Goal: Task Accomplishment & Management: Use online tool/utility

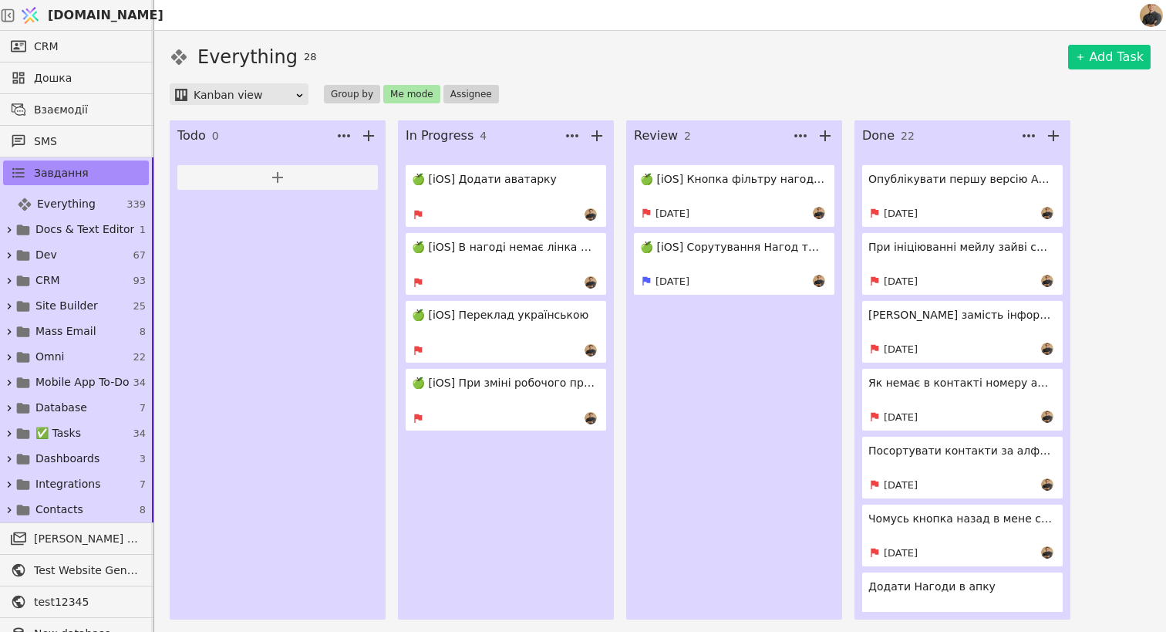
click at [841, 630] on div "Everything 28 Add Task Kanban view Group by Me mode Assignee Todo 0 In Progress…" at bounding box center [660, 331] width 1012 height 601
click at [502, 176] on h4 "🍏 [iOS] Додати аватарку" at bounding box center [504, 179] width 185 height 16
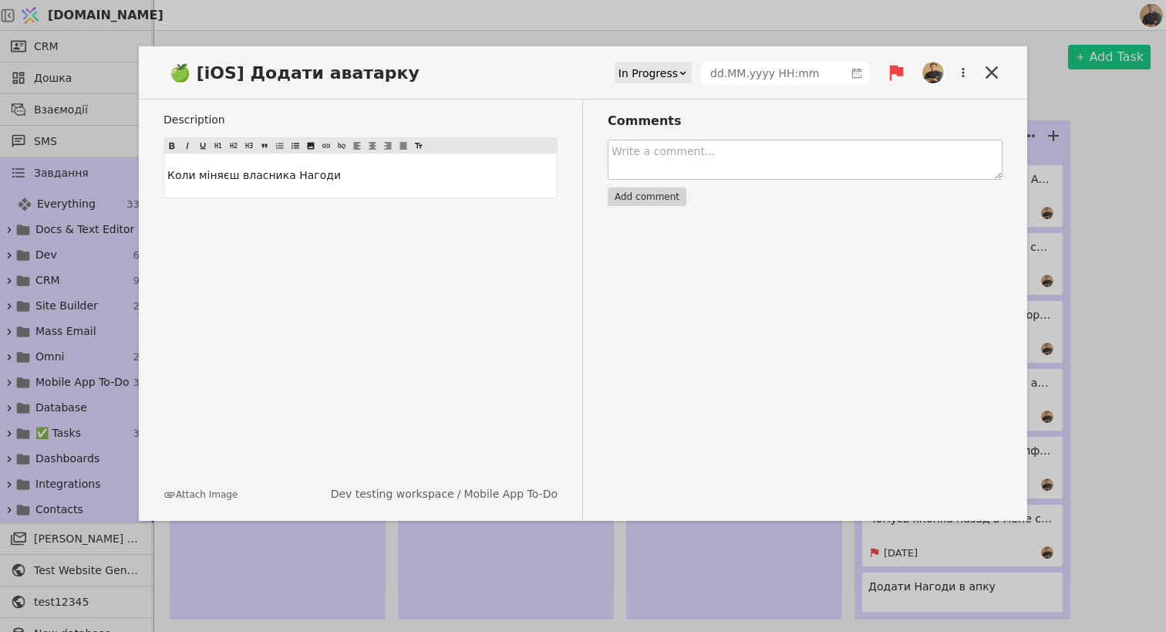
click at [701, 149] on textarea at bounding box center [805, 160] width 395 height 40
click at [389, 301] on div "Description Коли міняєш власника Нагоди Attach Image Dev testing workspace / Mo…" at bounding box center [373, 309] width 420 height 421
click at [214, 490] on button "Attach Image" at bounding box center [200, 494] width 74 height 14
click at [706, 167] on textarea at bounding box center [805, 160] width 395 height 40
type textarea "Should n"
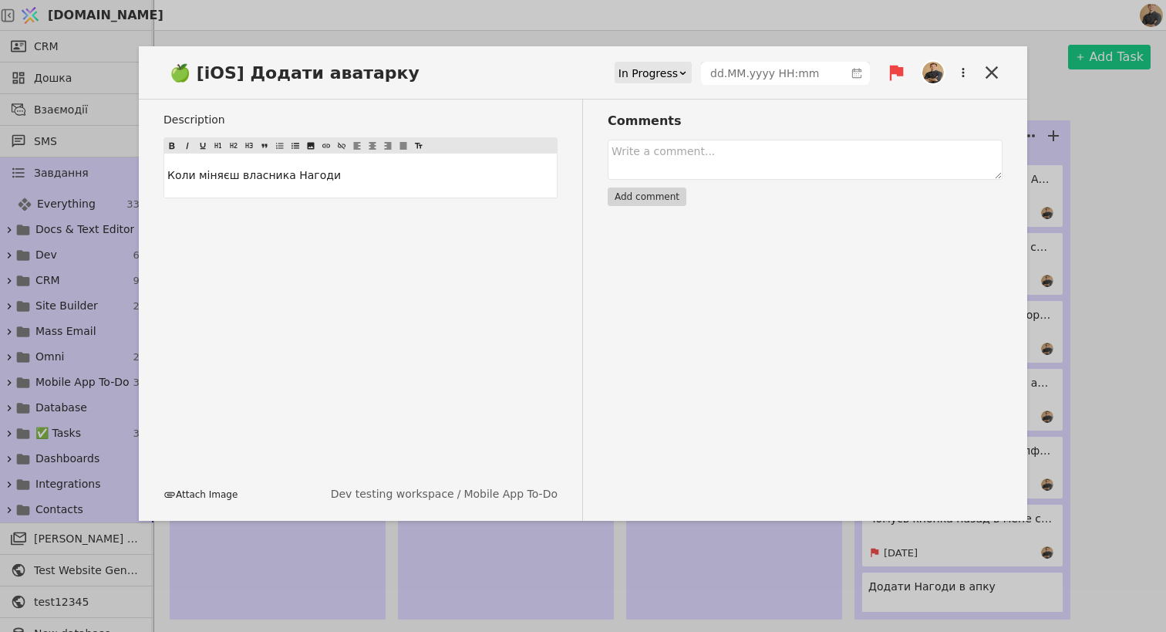
click at [203, 494] on button "Attach Image" at bounding box center [200, 494] width 74 height 14
click at [737, 269] on div "Comments Add comment" at bounding box center [793, 309] width 420 height 421
click at [992, 66] on icon at bounding box center [992, 73] width 22 height 22
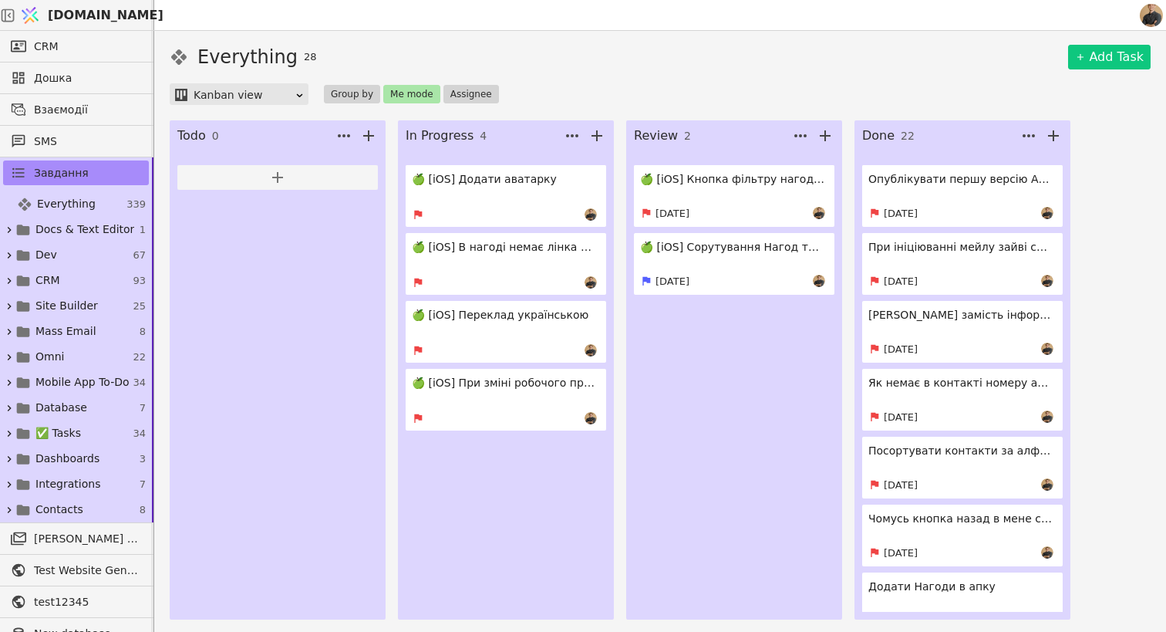
click at [487, 275] on link "🍏 [iOS] В нагоді немає лінка на прослуховування розмови" at bounding box center [506, 264] width 201 height 62
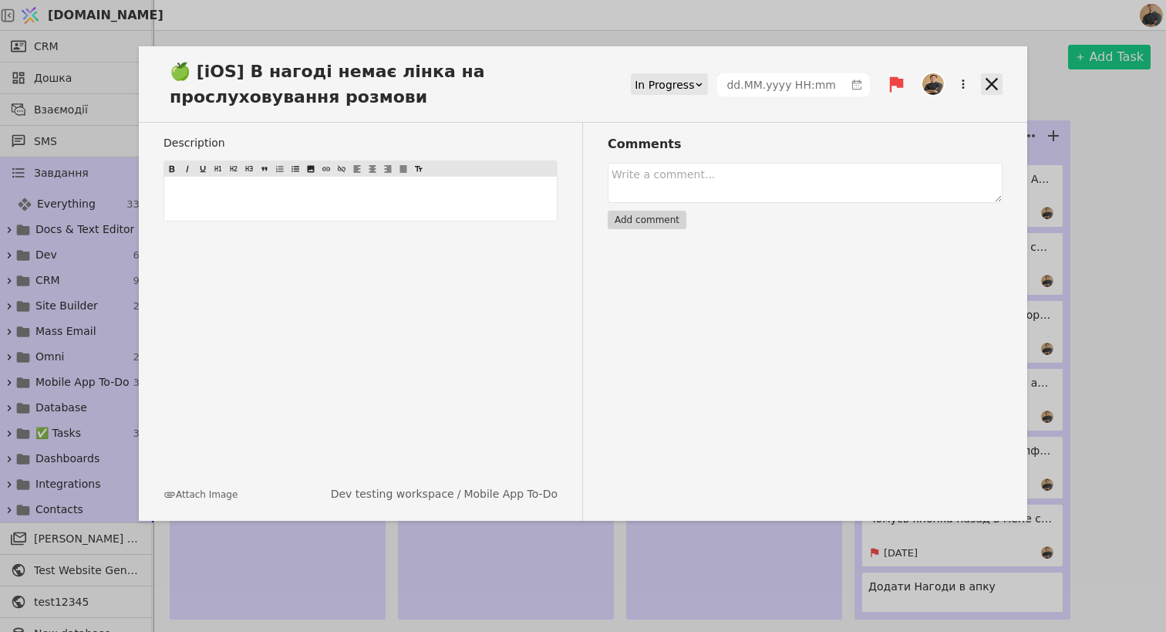
click at [992, 92] on icon at bounding box center [992, 84] width 22 height 22
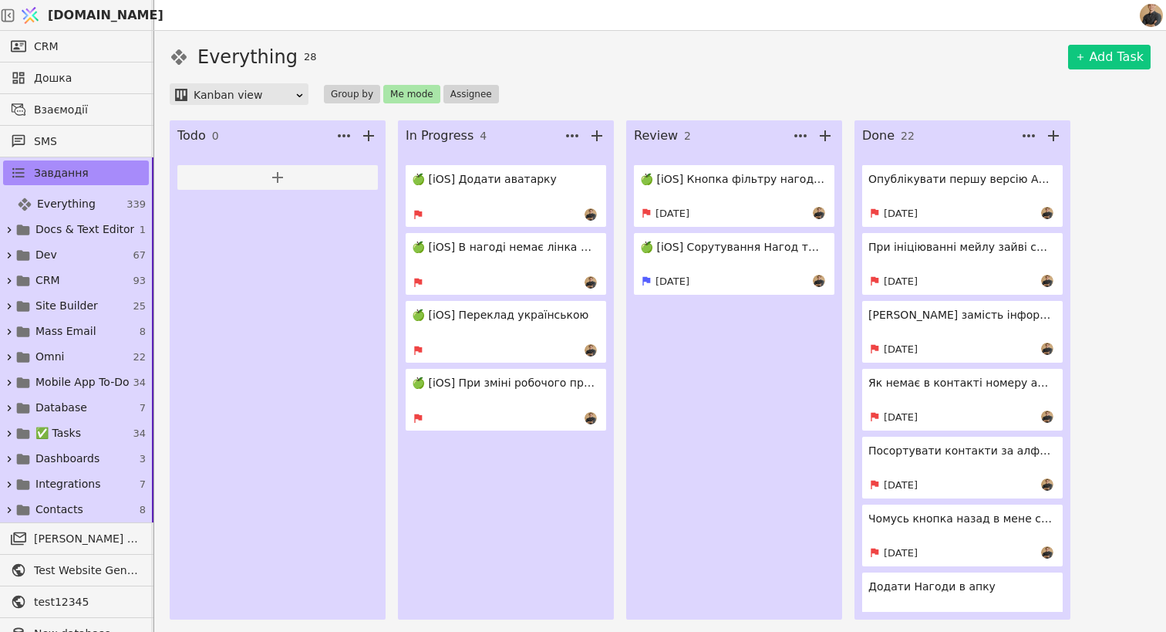
click at [533, 347] on div at bounding box center [504, 350] width 185 height 12
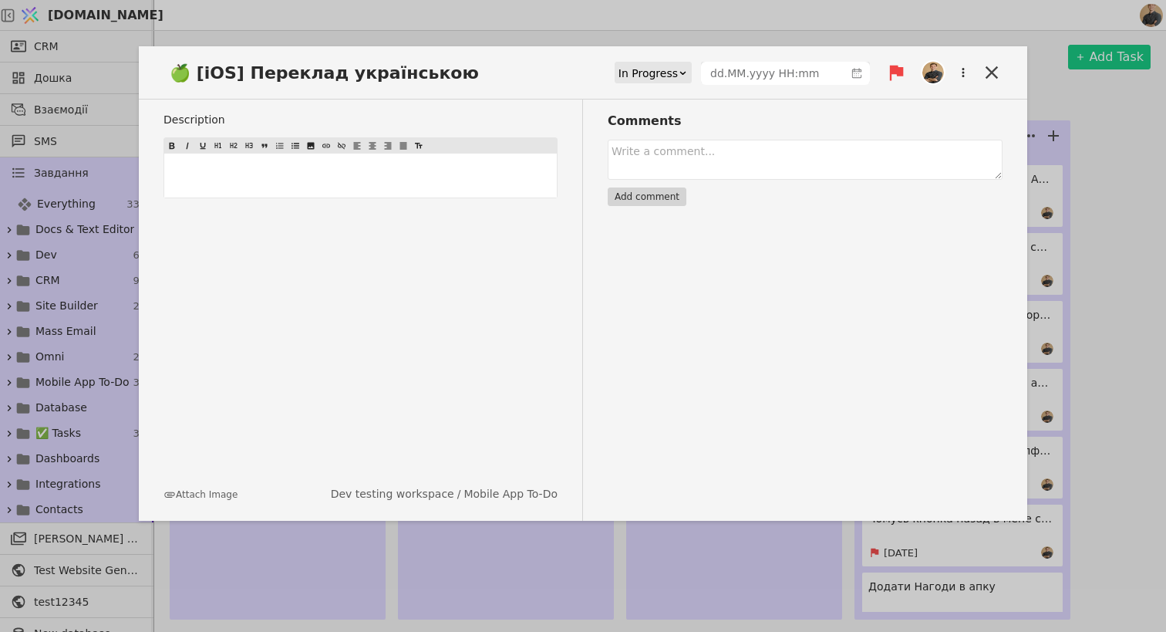
click at [978, 78] on div "🍏 [iOS] Переклад українською In Progress" at bounding box center [583, 79] width 888 height 41
click at [1002, 72] on icon at bounding box center [992, 73] width 22 height 22
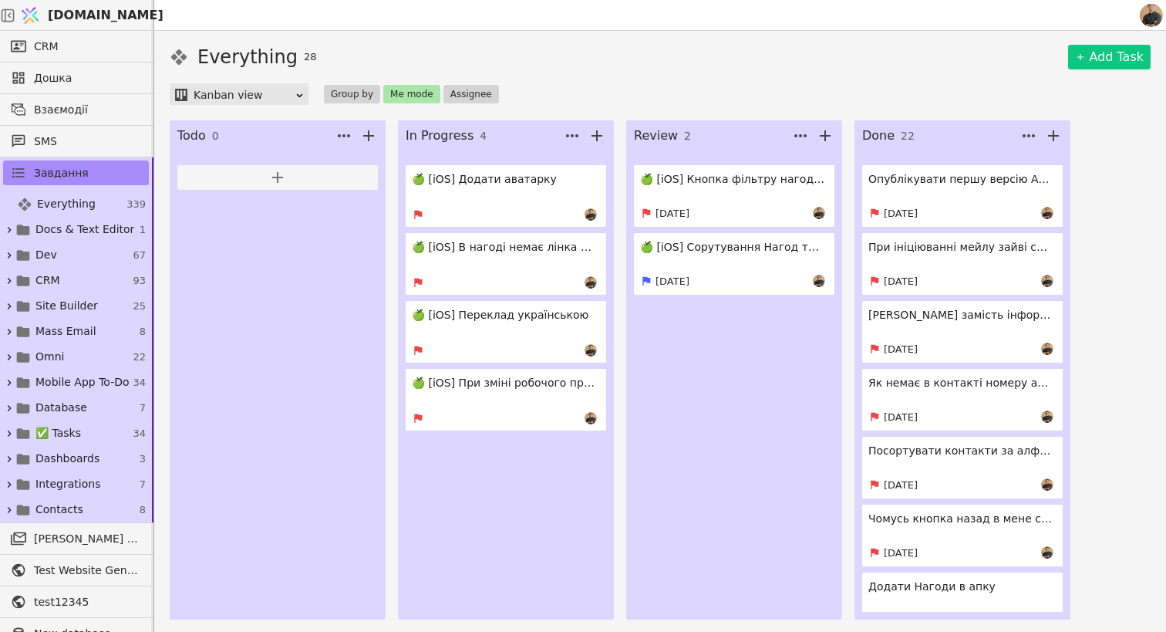
click at [494, 396] on link "🍏 [iOS] При зміні робочого простору не міняються стадії" at bounding box center [506, 400] width 201 height 62
click at [532, 384] on h4 "🍏 [iOS] При зміні робочого простору не міняються стадії" at bounding box center [504, 383] width 185 height 16
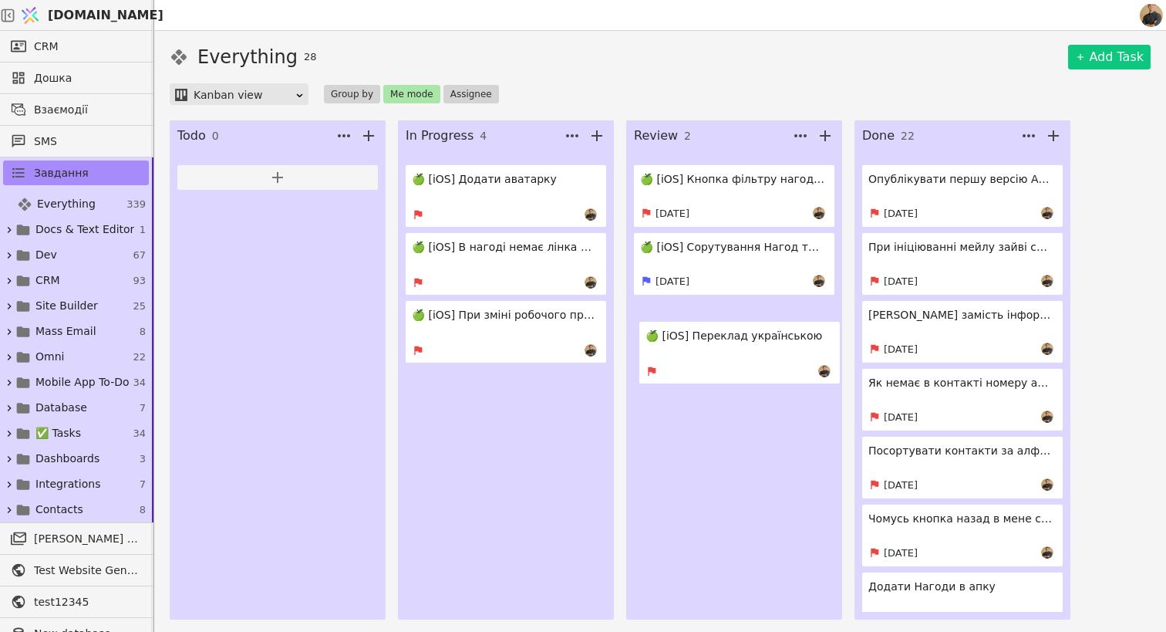
drag, startPoint x: 491, startPoint y: 332, endPoint x: 726, endPoint y: 349, distance: 235.8
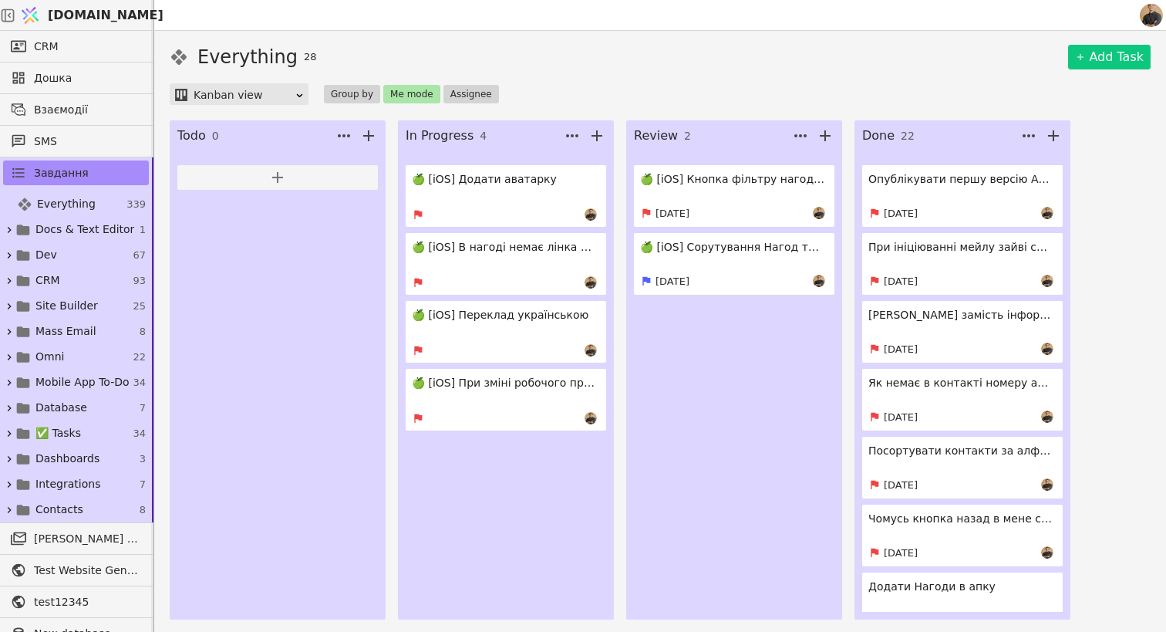
click at [530, 302] on link "🍏 [iOS] Переклад українською" at bounding box center [506, 332] width 201 height 62
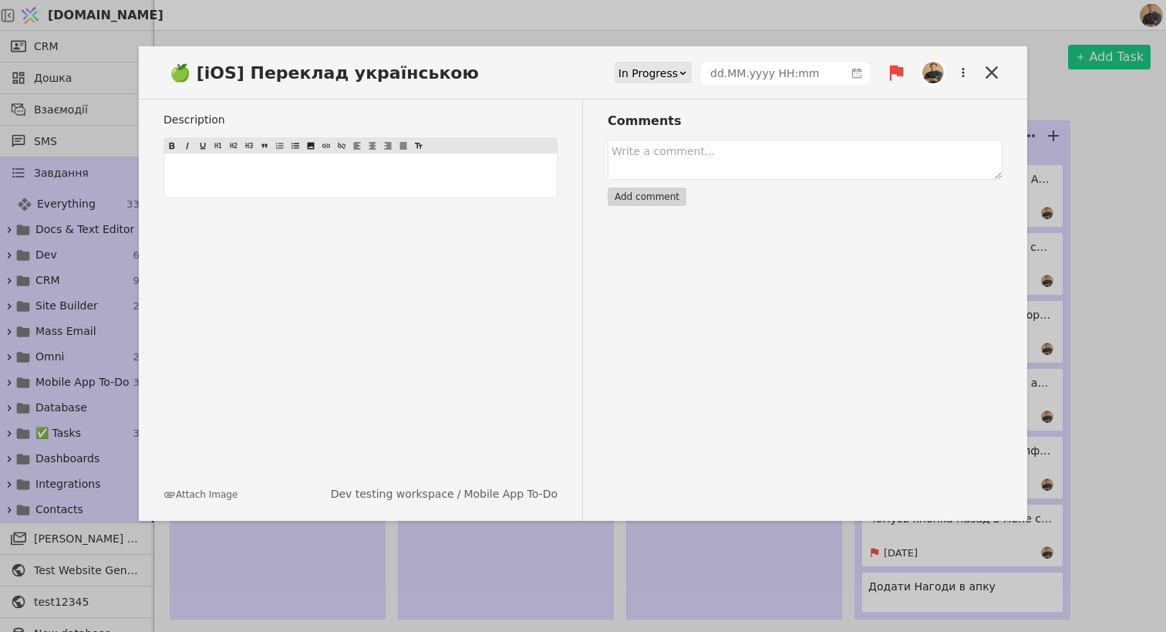
click at [670, 60] on div "🍏 [iOS] Переклад українською In Progress" at bounding box center [583, 79] width 888 height 41
click at [656, 76] on div "In Progress" at bounding box center [648, 73] width 59 height 22
click at [646, 142] on div "Review" at bounding box center [654, 140] width 72 height 23
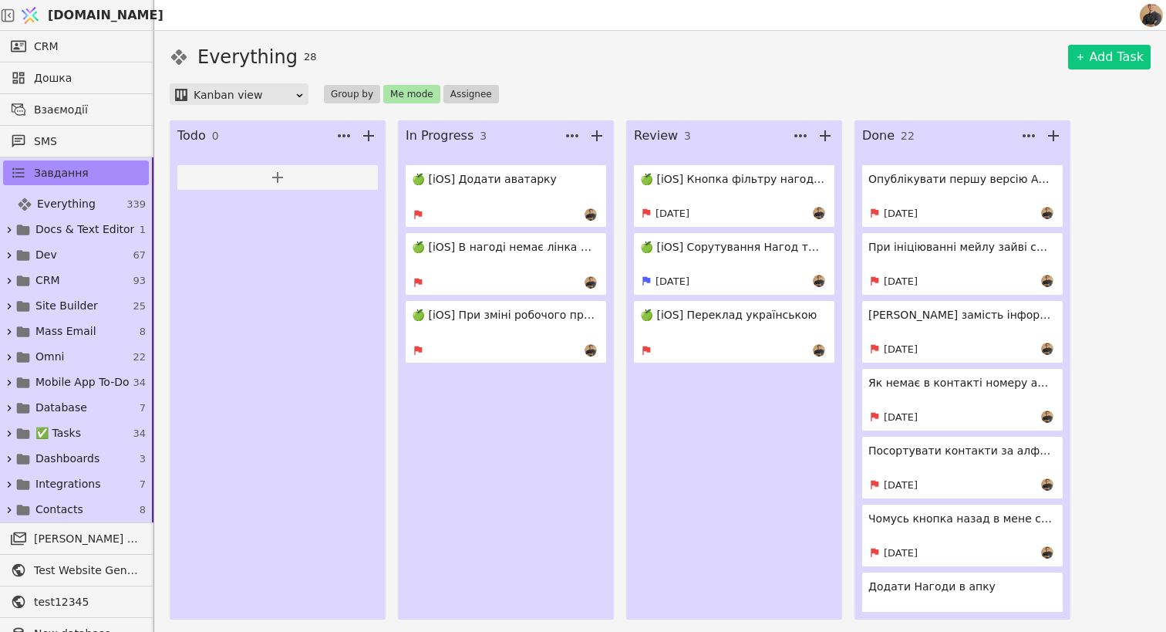
click at [515, 331] on link "🍏 [iOS] При зміні робочого простору не міняються стадії" at bounding box center [506, 332] width 201 height 62
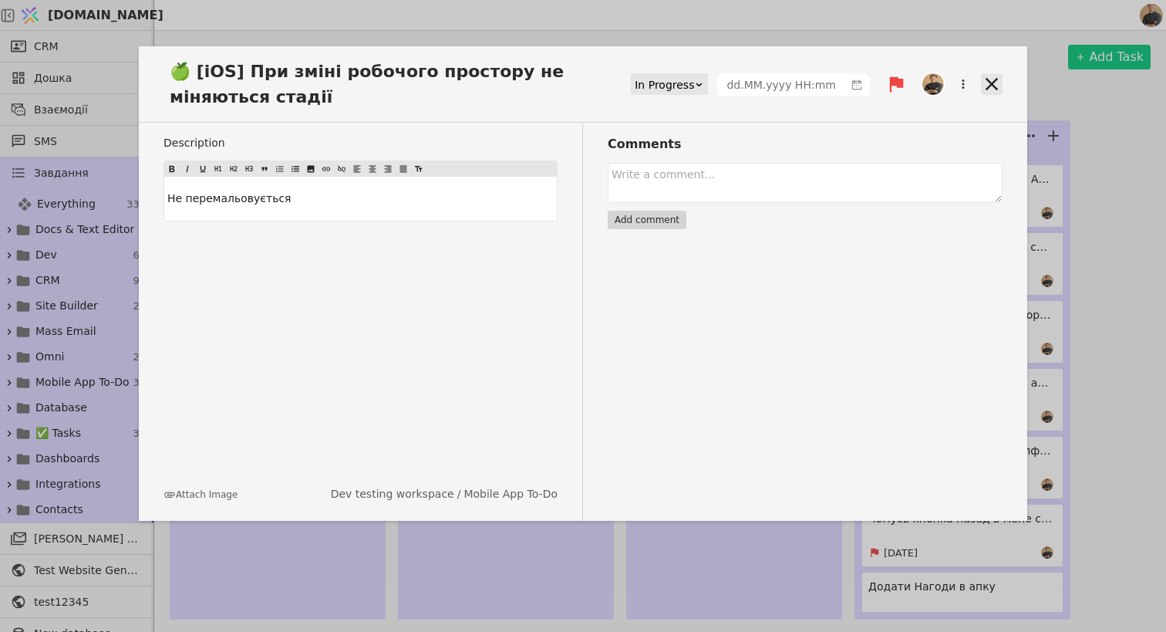
click at [995, 86] on icon at bounding box center [992, 84] width 22 height 22
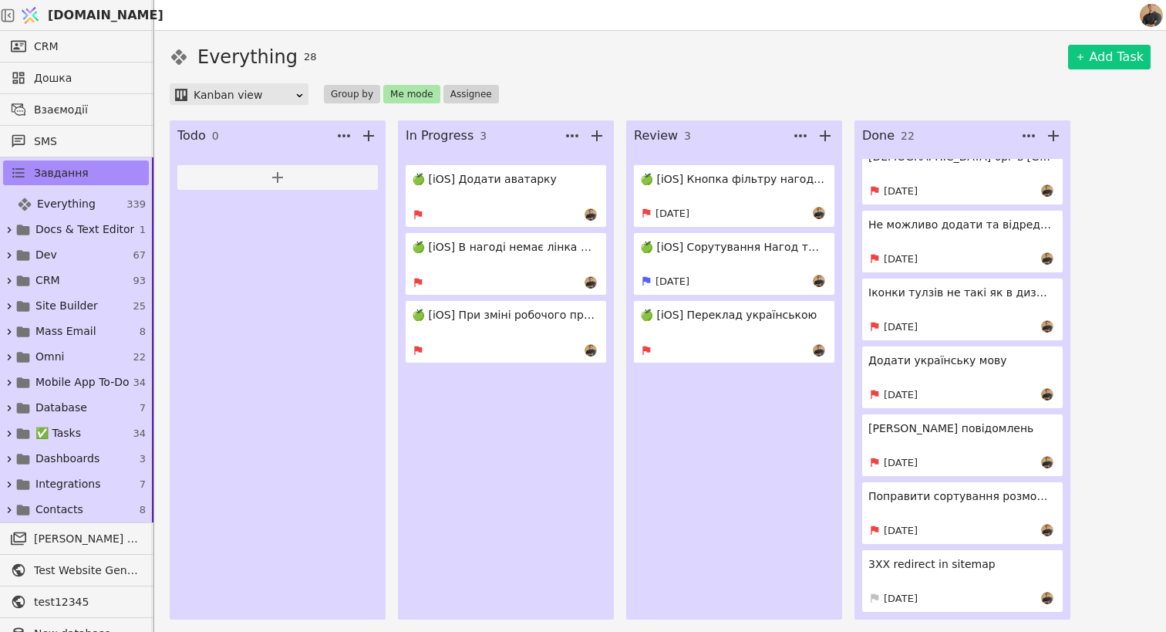
scroll to position [1040, 0]
click at [942, 561] on h4 "3XX redirect in sitemap" at bounding box center [960, 564] width 185 height 16
click at [908, 580] on link "3XX redirect in sitemap [DATE]" at bounding box center [962, 581] width 201 height 62
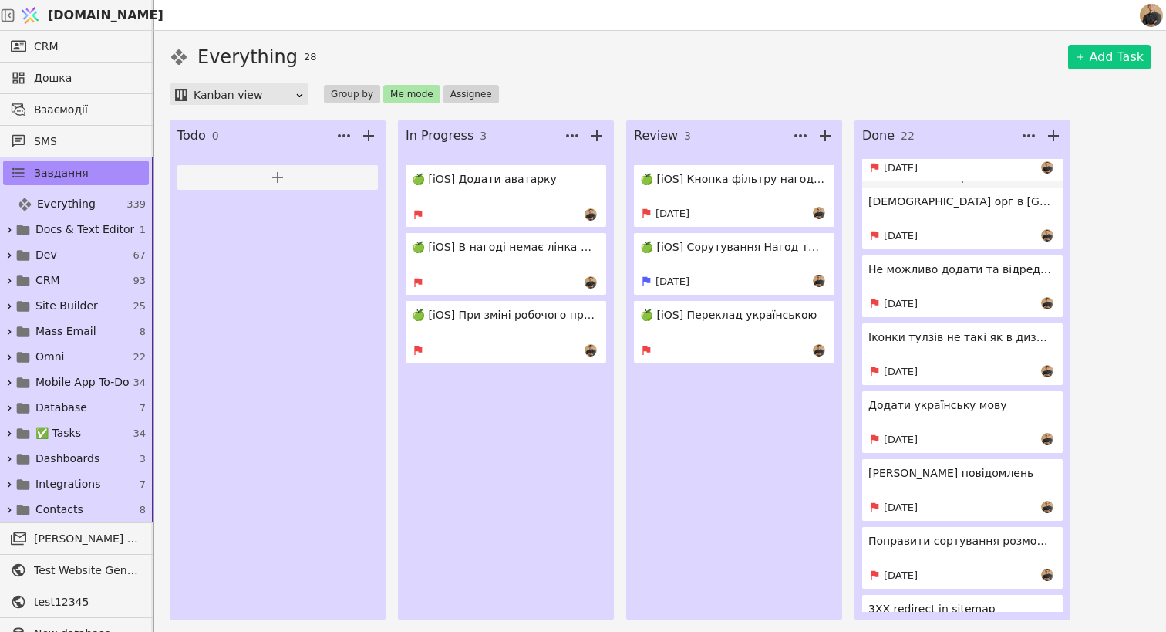
click at [955, 423] on link "Додати українську мову [DATE]" at bounding box center [962, 422] width 201 height 62
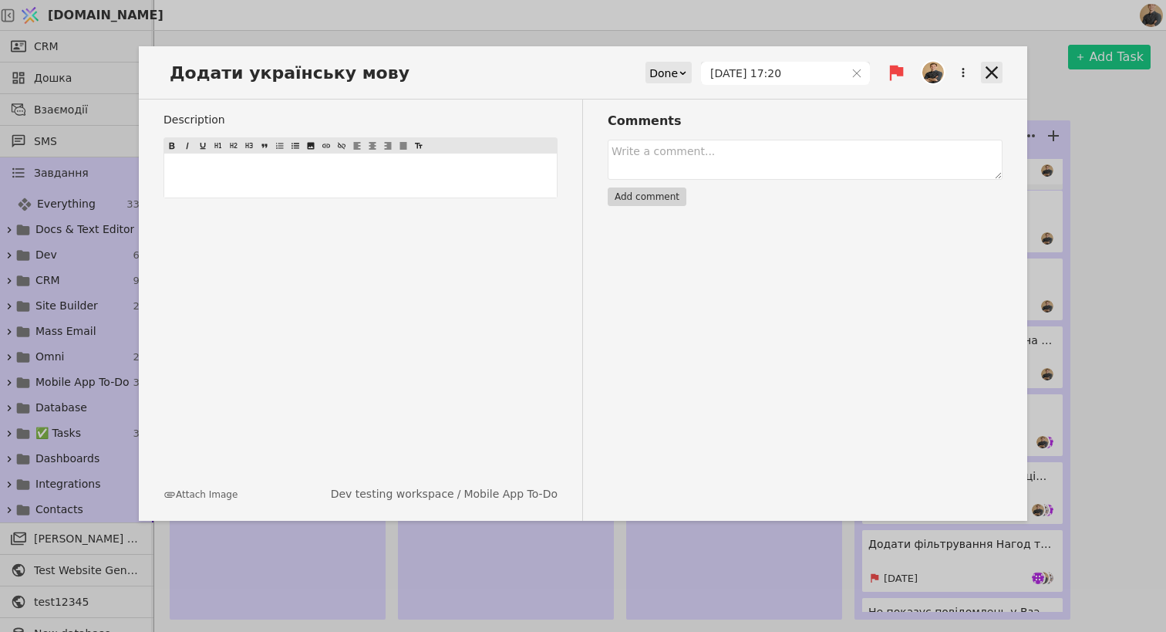
click at [989, 79] on icon at bounding box center [992, 73] width 22 height 22
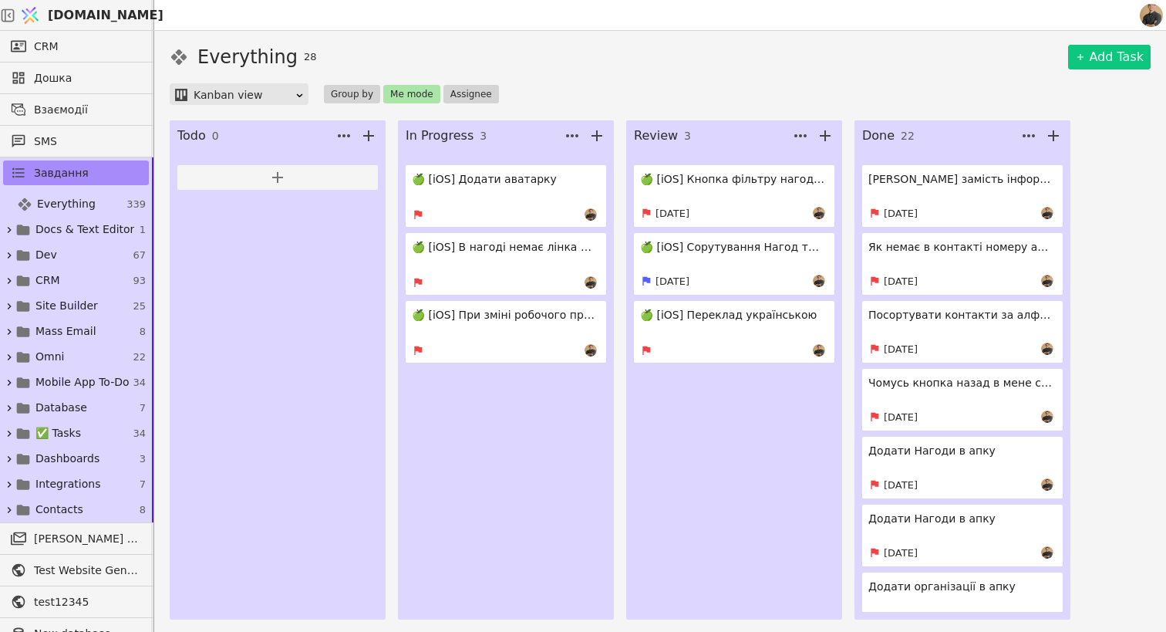
scroll to position [147, 0]
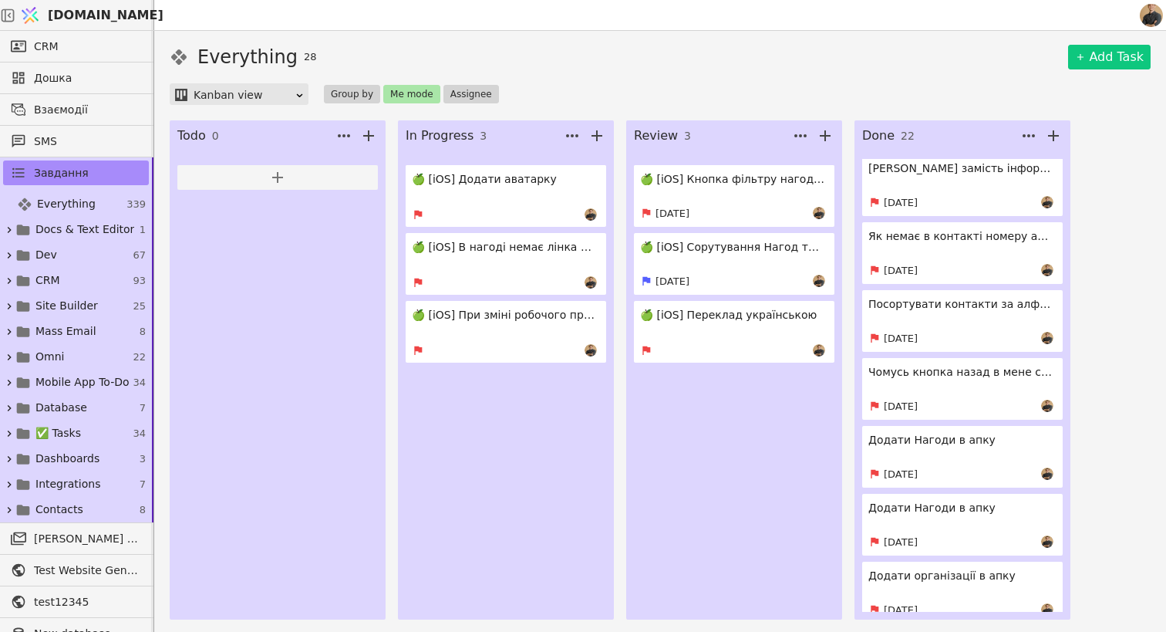
click at [542, 209] on div at bounding box center [504, 214] width 185 height 12
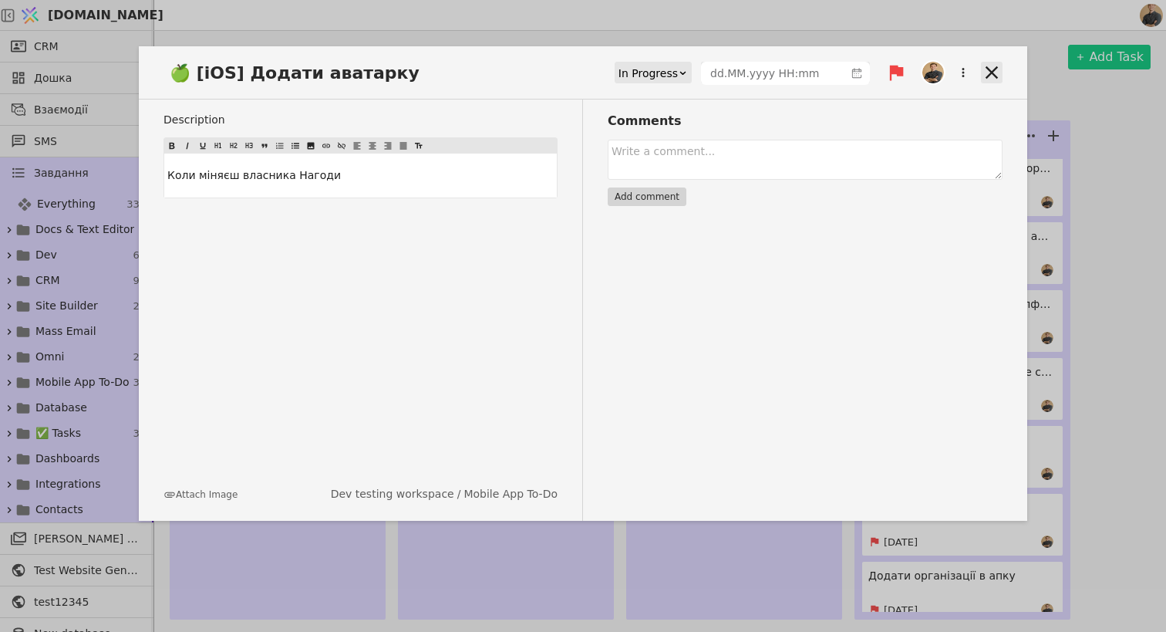
click at [990, 78] on icon at bounding box center [992, 73] width 22 height 22
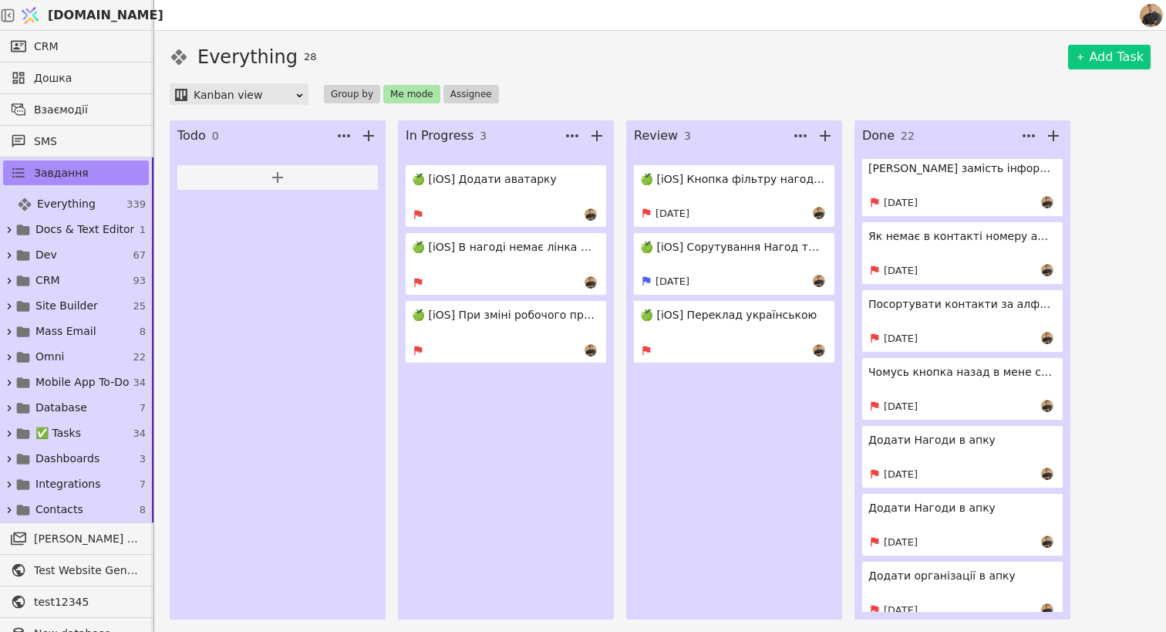
click at [490, 244] on h4 "🍏 [iOS] В нагоді немає лінка на прослуховування розмови" at bounding box center [504, 247] width 185 height 16
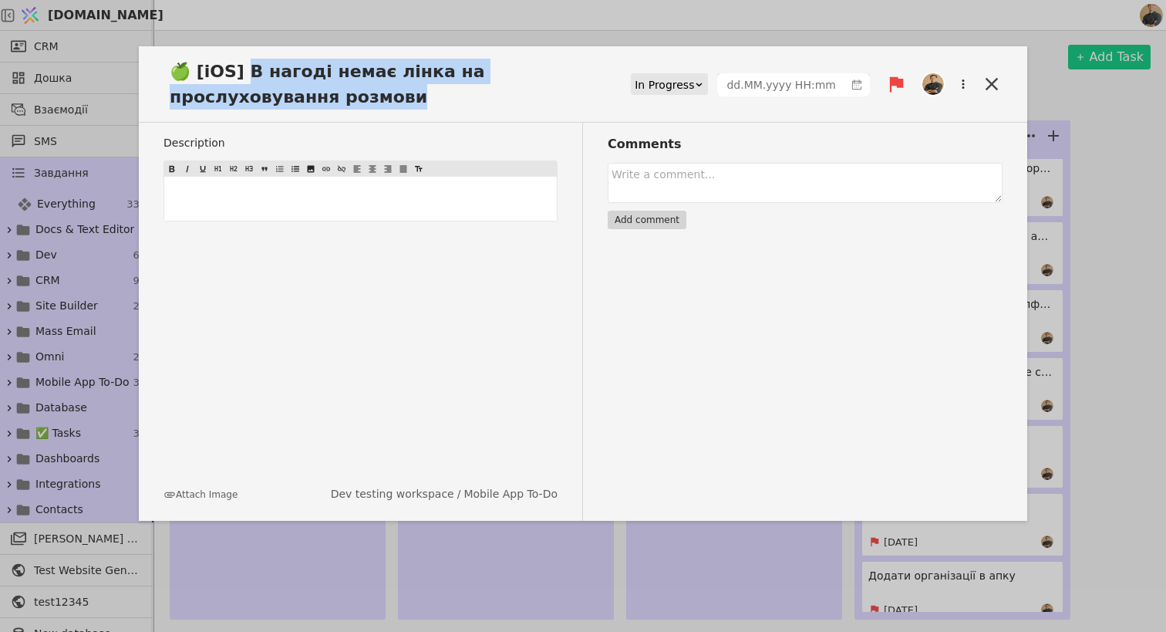
drag, startPoint x: 251, startPoint y: 98, endPoint x: 241, endPoint y: 76, distance: 24.5
click at [241, 76] on span "🍏 [iOS] В нагоді немає лінка на прослуховування розмови" at bounding box center [396, 84] width 467 height 51
copy span "нагоді немає лінка на прослуховування розмови"
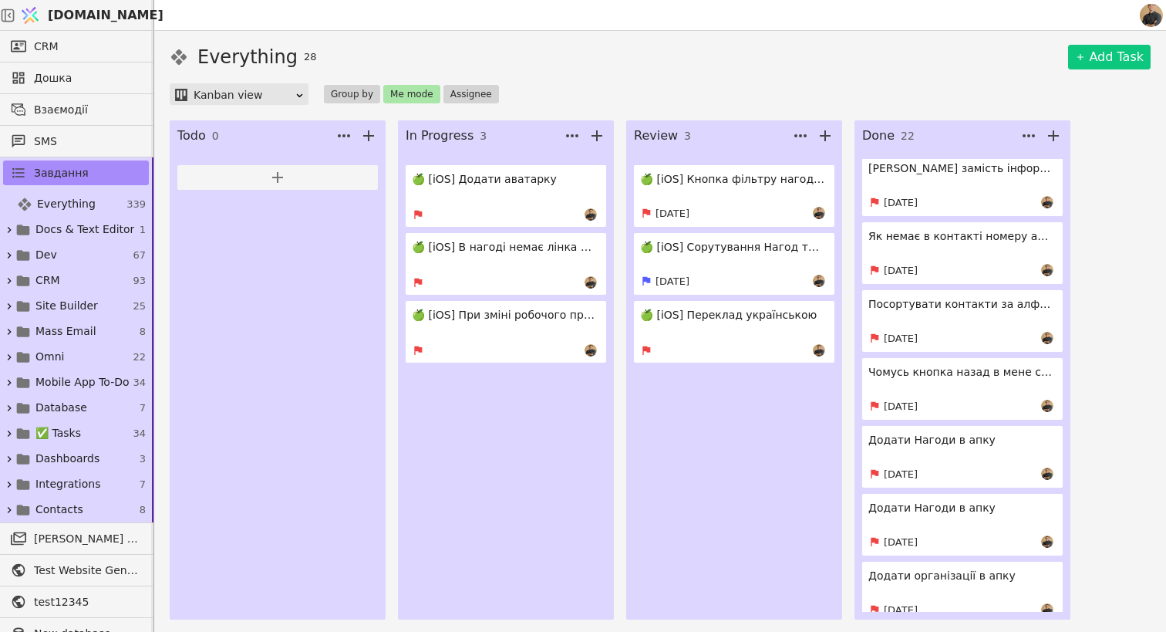
click at [490, 261] on link "🍏 [iOS] В нагоді немає лінка на прослуховування розмови" at bounding box center [506, 264] width 201 height 62
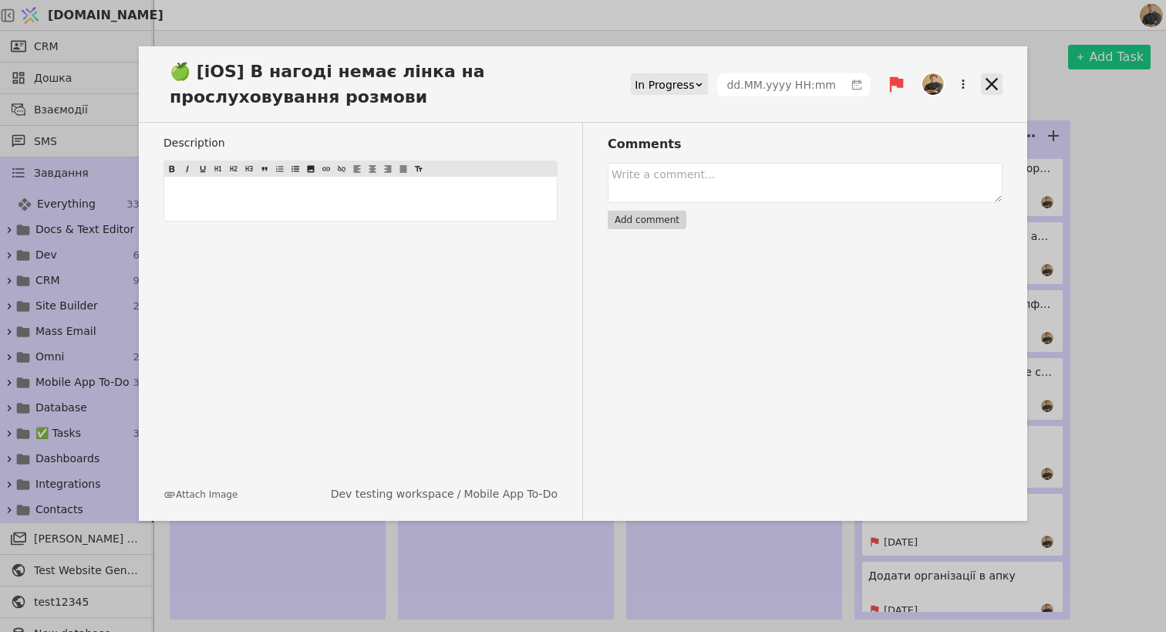
click at [987, 93] on icon at bounding box center [992, 84] width 22 height 22
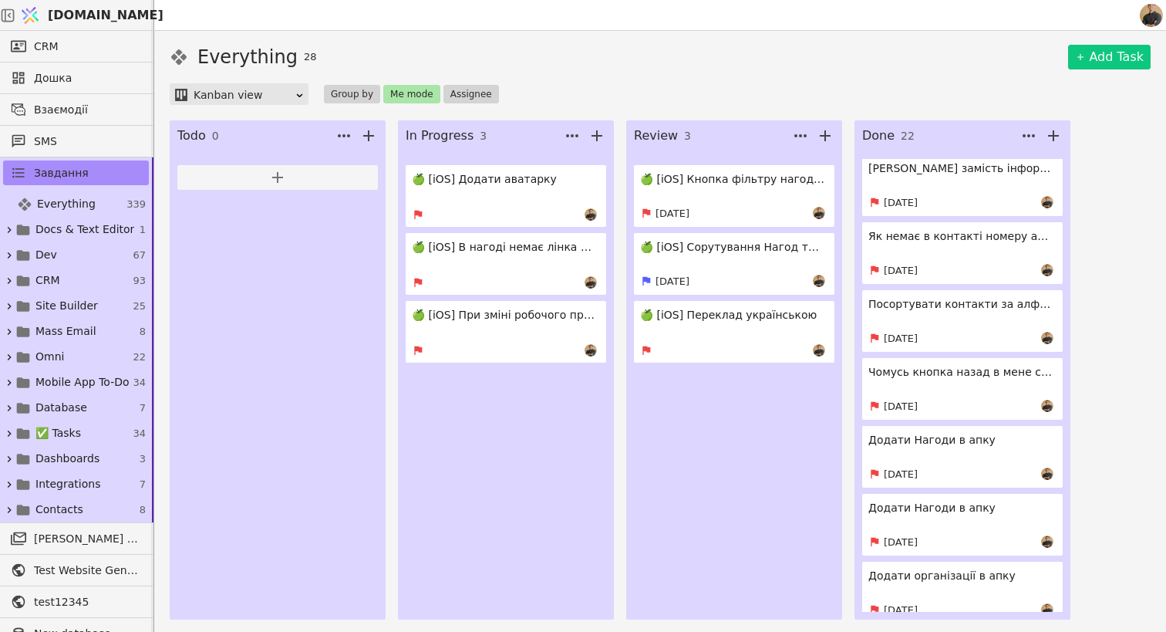
click at [499, 322] on h4 "🍏 [iOS] При зміні робочого простору не міняються стадії" at bounding box center [504, 315] width 185 height 16
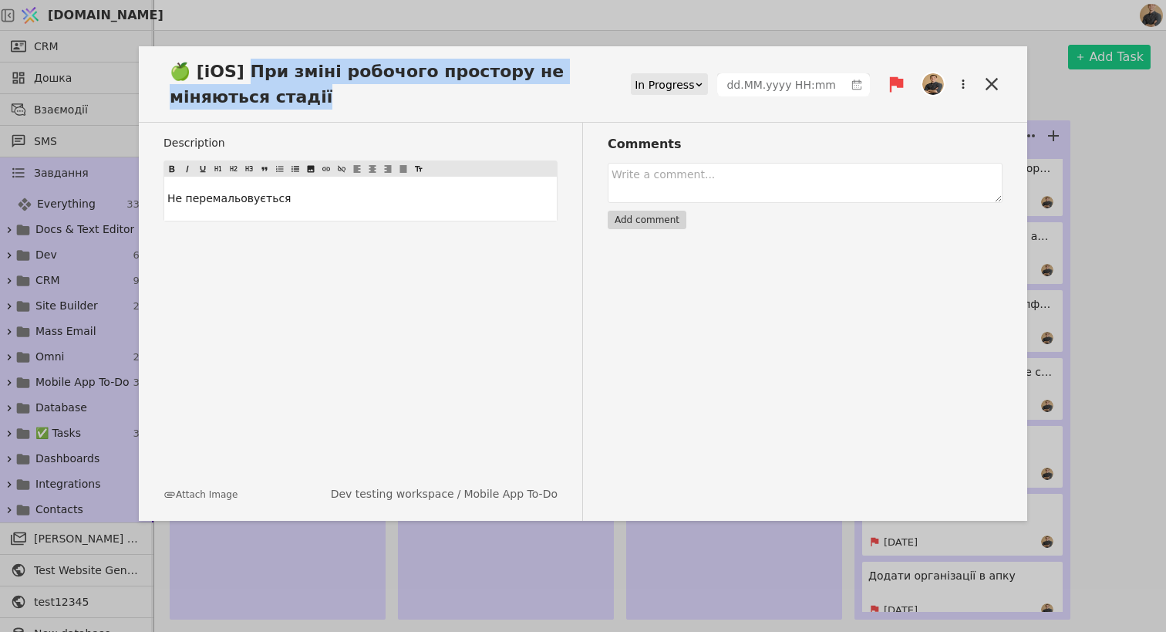
drag, startPoint x: 262, startPoint y: 97, endPoint x: 242, endPoint y: 75, distance: 30.0
click at [242, 75] on span "🍏 [iOS] При зміні робочого простору не міняються стадії" at bounding box center [396, 84] width 467 height 51
copy span "ри зміні робочого простору не міняються стадії"
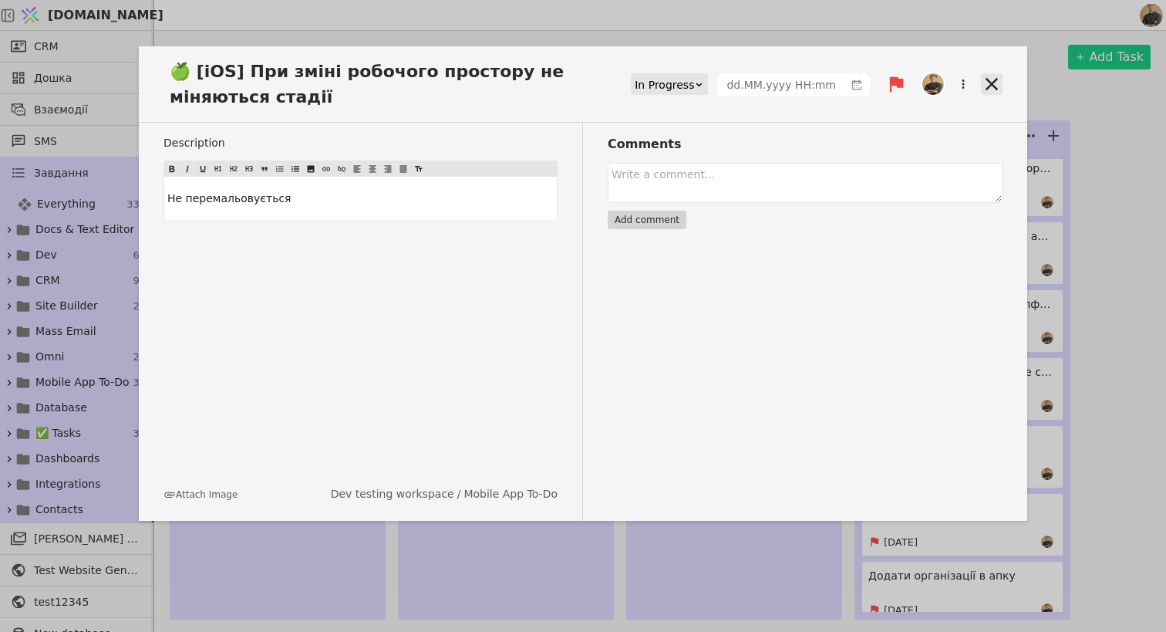
click at [993, 84] on icon at bounding box center [992, 84] width 12 height 12
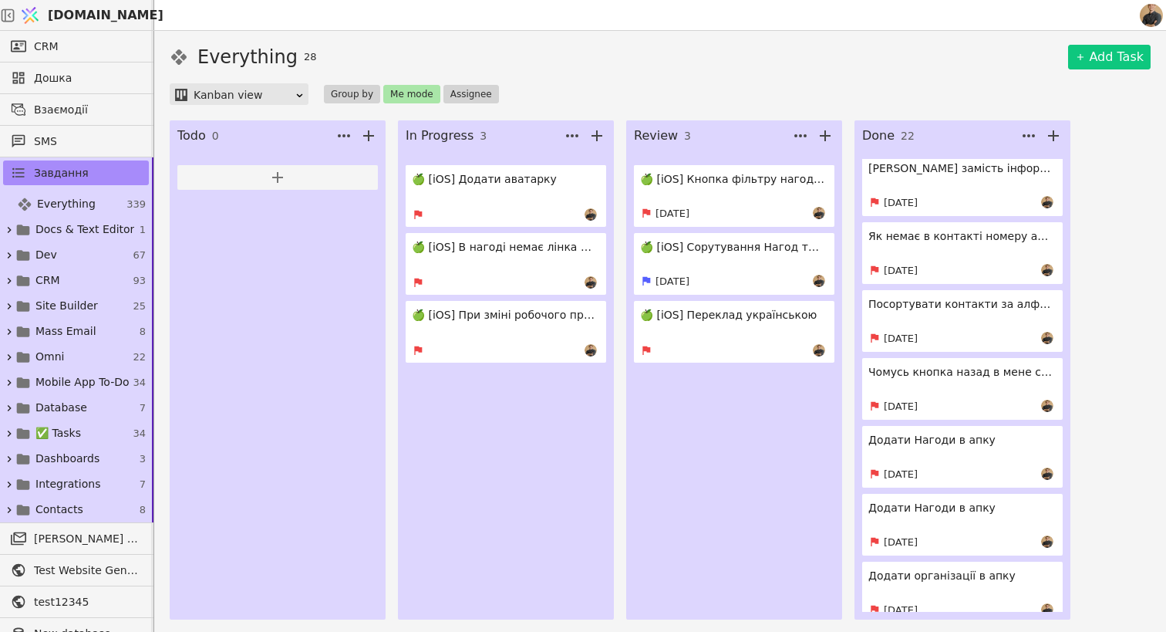
click at [529, 518] on div "🍏 [iOS] Додати аватарку 🍏 [iOS] В нагоді немає лінка на прослуховування розмови…" at bounding box center [506, 385] width 201 height 453
drag, startPoint x: 754, startPoint y: 182, endPoint x: 625, endPoint y: 117, distance: 144.2
click at [754, 182] on h4 "🍏 [iOS] Кнопка фільтру нагод має вся спрацьовувати" at bounding box center [732, 179] width 185 height 16
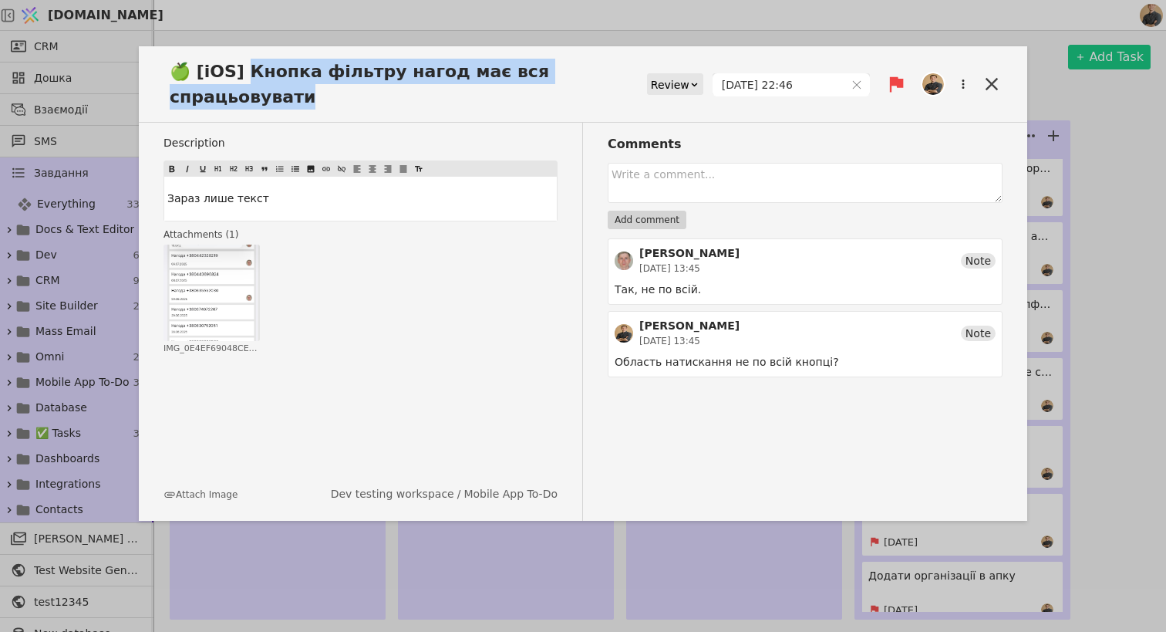
drag, startPoint x: 240, startPoint y: 70, endPoint x: 629, endPoint y: 79, distance: 389.6
click at [629, 79] on span "🍏 [iOS] Кнопка фільтру нагод має вся спрацьовувати" at bounding box center [405, 84] width 484 height 51
copy span "нопка фільтру нагод має вся спрацьовувати"
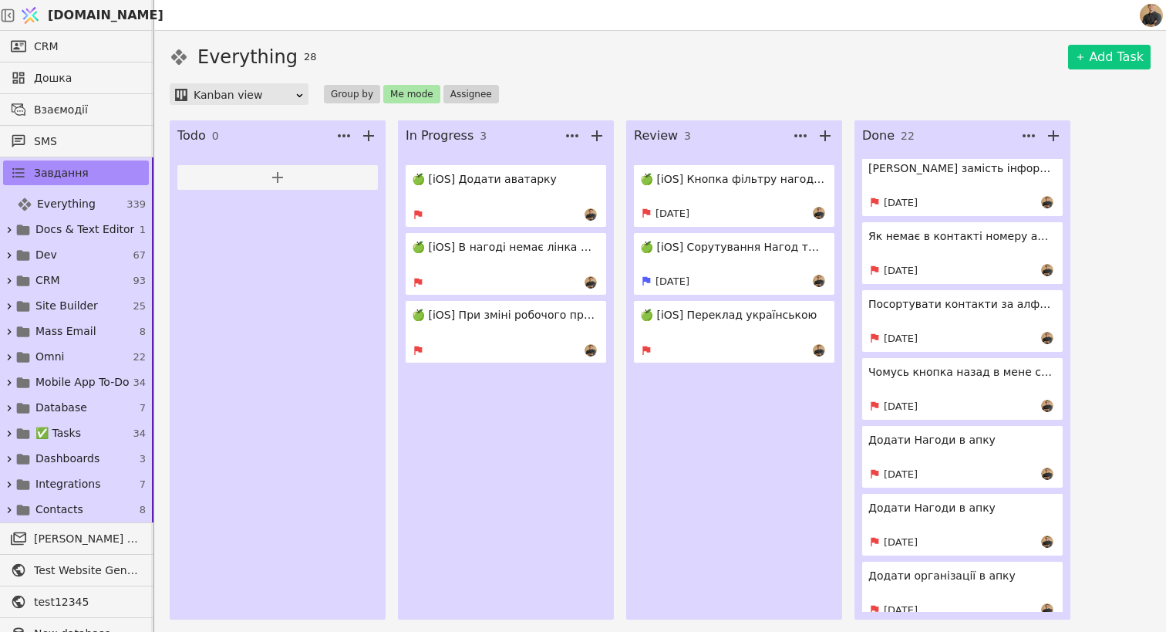
click at [743, 247] on h4 "🍏 [iOS] Сорутування Нагод треба зверху ті в яких були новіші взаємодії" at bounding box center [732, 247] width 185 height 16
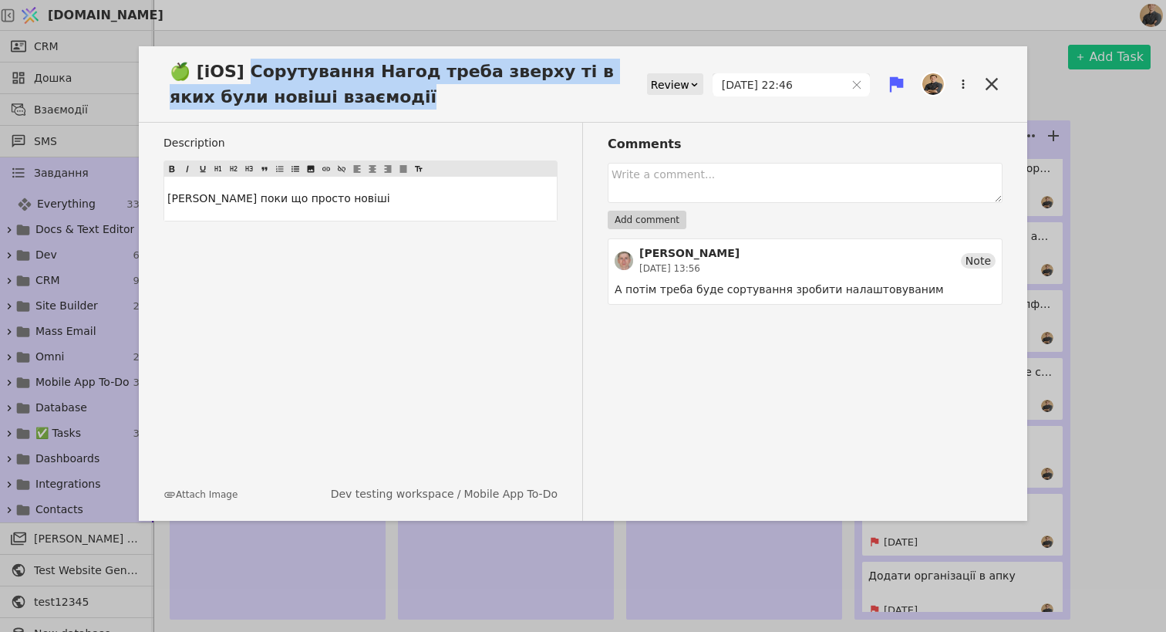
drag, startPoint x: 332, startPoint y: 99, endPoint x: 241, endPoint y: 65, distance: 97.8
click at [241, 65] on span "🍏 [iOS] Сорутування Нагод треба зверху ті в яких були новіші взаємодії" at bounding box center [405, 84] width 484 height 51
copy span "орутування Нагод треба зверху ті в яких були новіші взаємодії"
click at [996, 74] on icon at bounding box center [992, 84] width 22 height 22
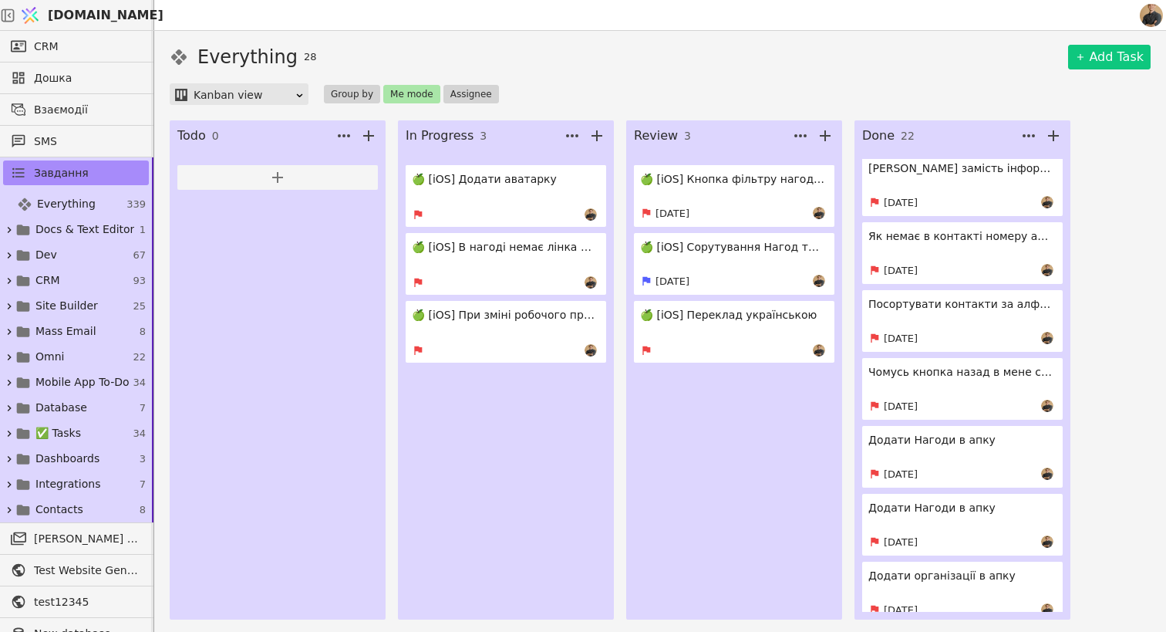
click at [513, 197] on link "🍏 [iOS] Додати аватарку" at bounding box center [506, 196] width 201 height 62
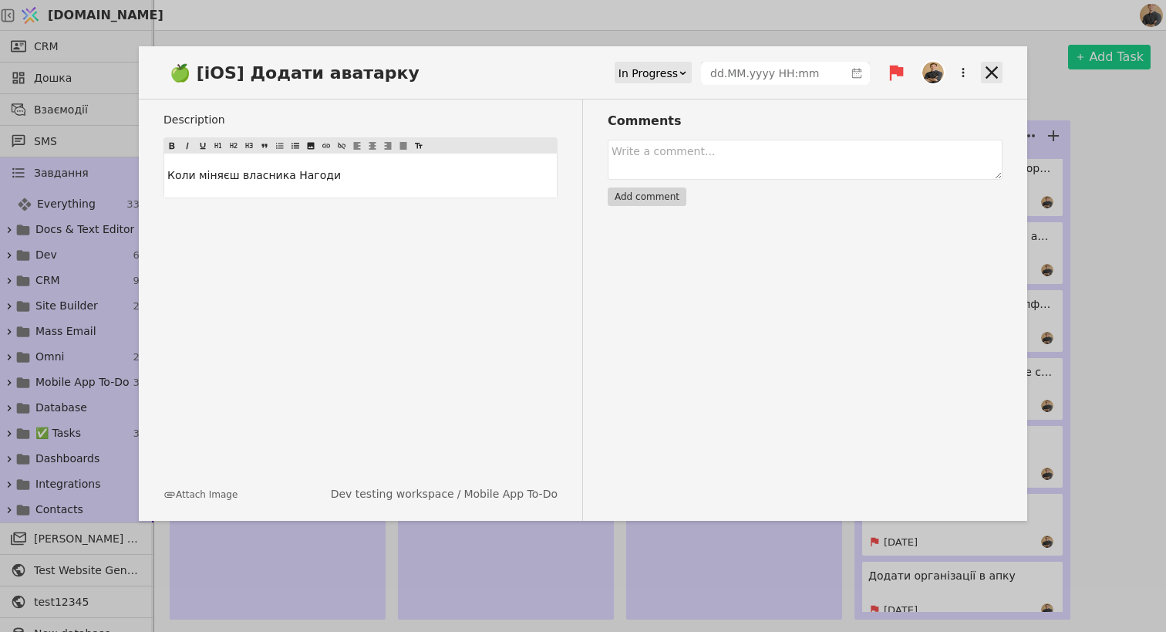
click at [997, 66] on icon at bounding box center [992, 73] width 22 height 22
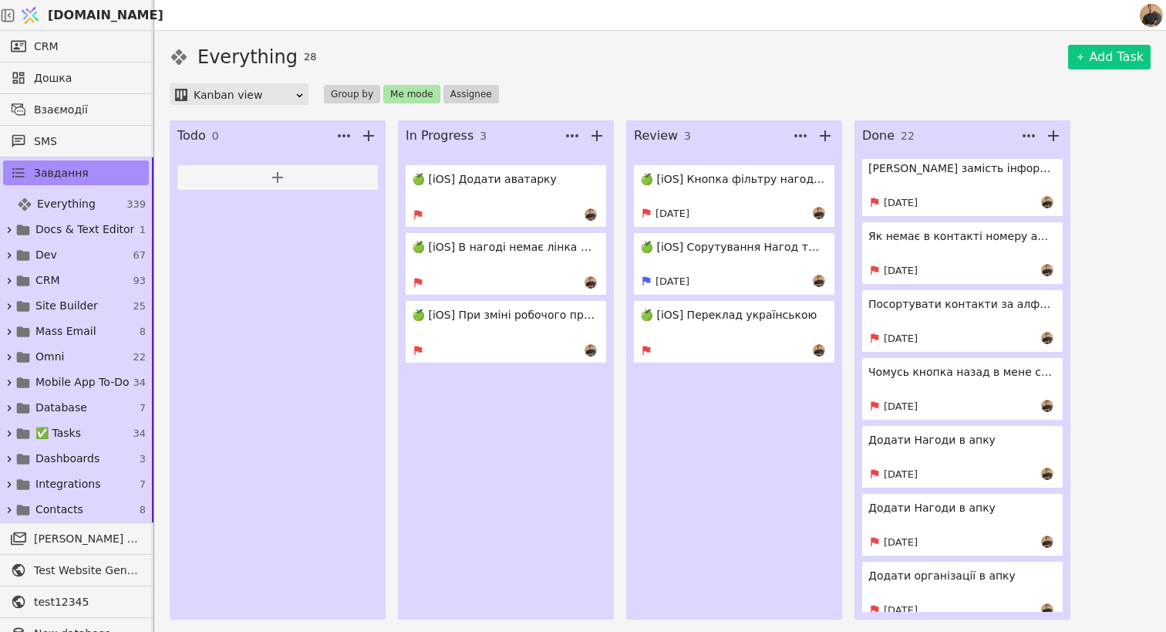
click at [738, 298] on div "🍏 [iOS] Кнопка фільтру нагод має вся спрацьовувати [DATE] 🍏 [iOS] Сорутування Н…" at bounding box center [734, 261] width 201 height 204
click at [719, 338] on link "🍏 [iOS] Переклад українською" at bounding box center [734, 332] width 201 height 62
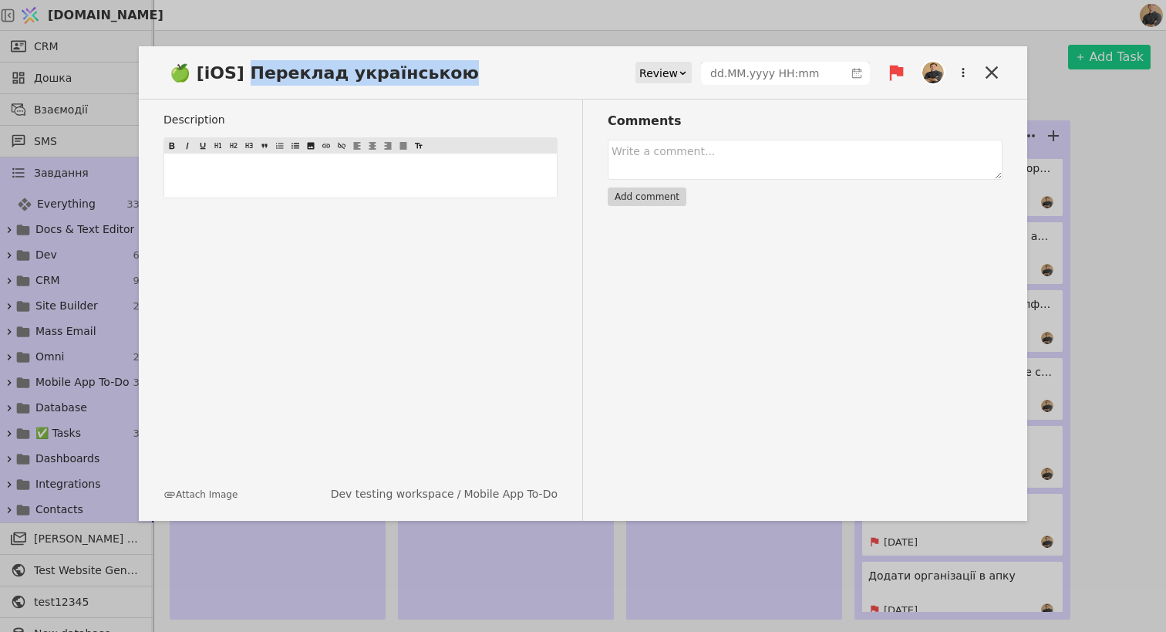
drag, startPoint x: 239, startPoint y: 72, endPoint x: 435, endPoint y: 73, distance: 195.9
click at [435, 73] on span "🍏 [iOS] Переклад українською" at bounding box center [328, 72] width 331 height 25
click at [998, 70] on icon at bounding box center [992, 73] width 22 height 22
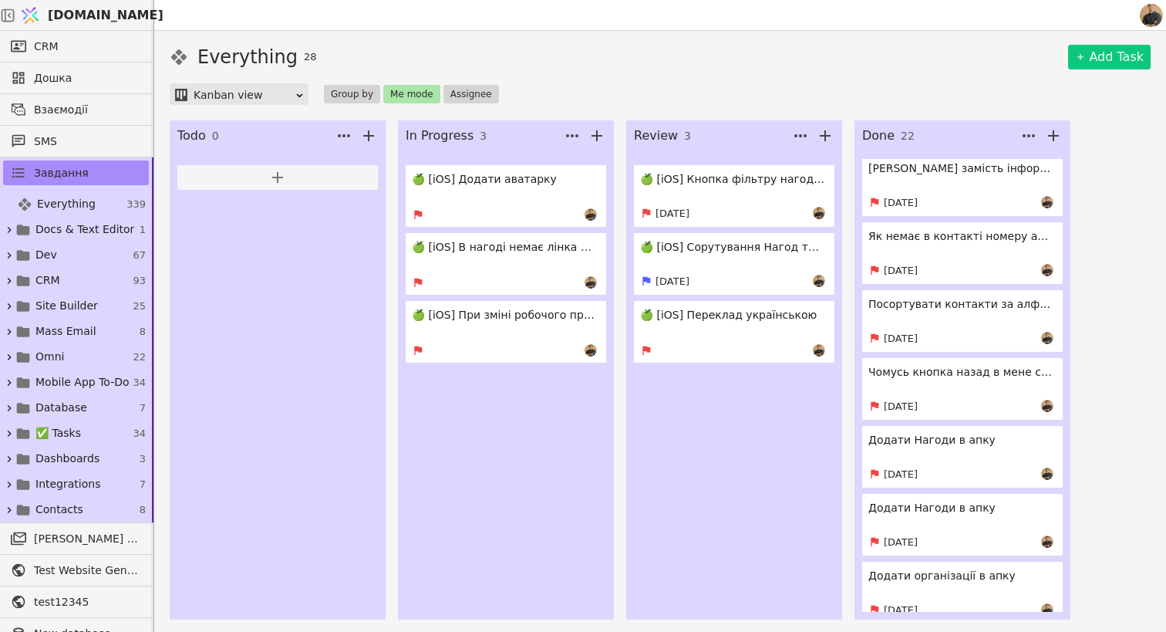
click at [435, 207] on link "🍏 [iOS] Додати аватарку" at bounding box center [506, 196] width 201 height 62
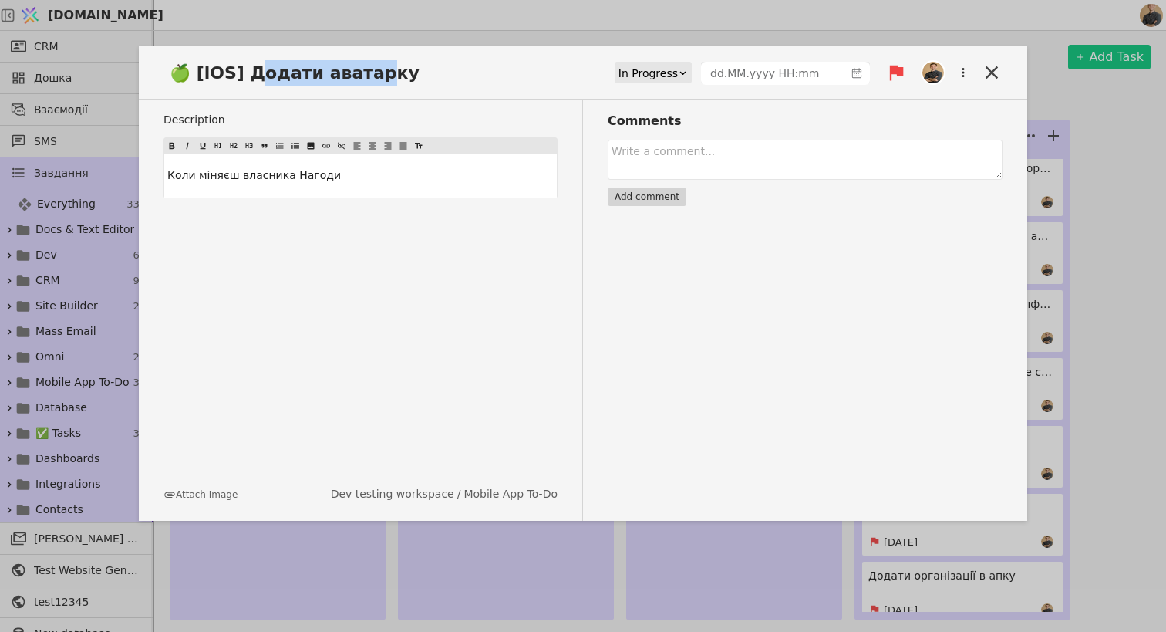
drag, startPoint x: 244, startPoint y: 74, endPoint x: 368, endPoint y: 75, distance: 123.4
click at [368, 75] on span "🍏 [iOS] Додати аватарку" at bounding box center [298, 72] width 271 height 25
drag, startPoint x: 389, startPoint y: 74, endPoint x: 239, endPoint y: 73, distance: 149.6
click at [239, 72] on span "🍏 [iOS] Додати аватарку" at bounding box center [298, 72] width 271 height 25
copy span "одати аватарку"
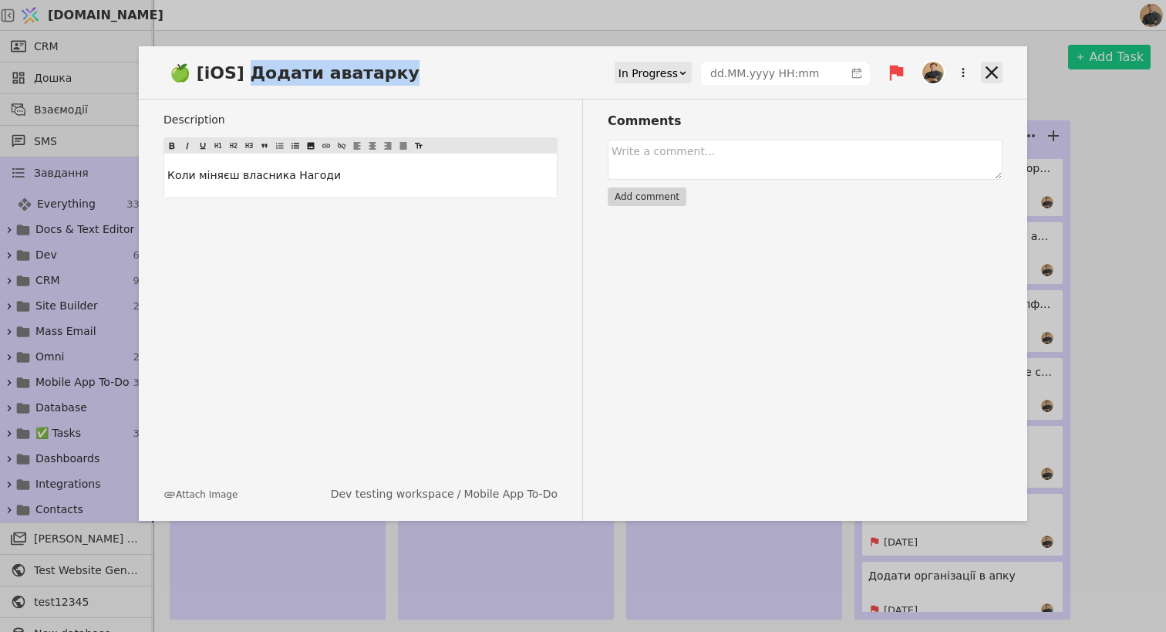
click at [996, 69] on icon at bounding box center [992, 73] width 22 height 22
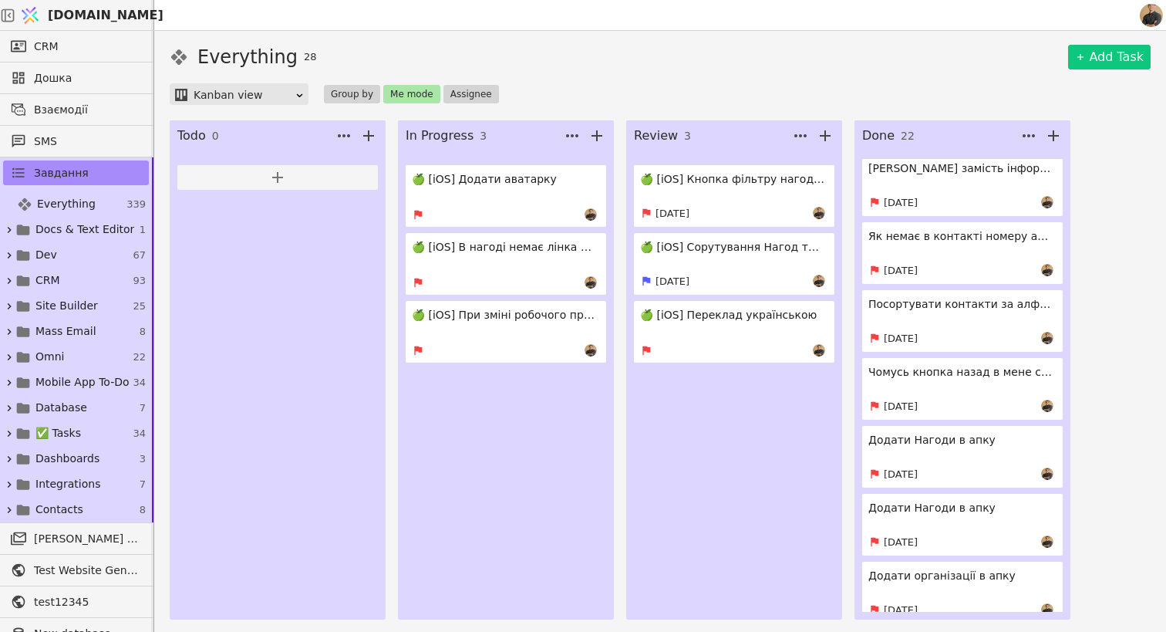
click at [529, 251] on h4 "🍏 [iOS] В нагоді немає лінка на прослуховування розмови" at bounding box center [504, 247] width 185 height 16
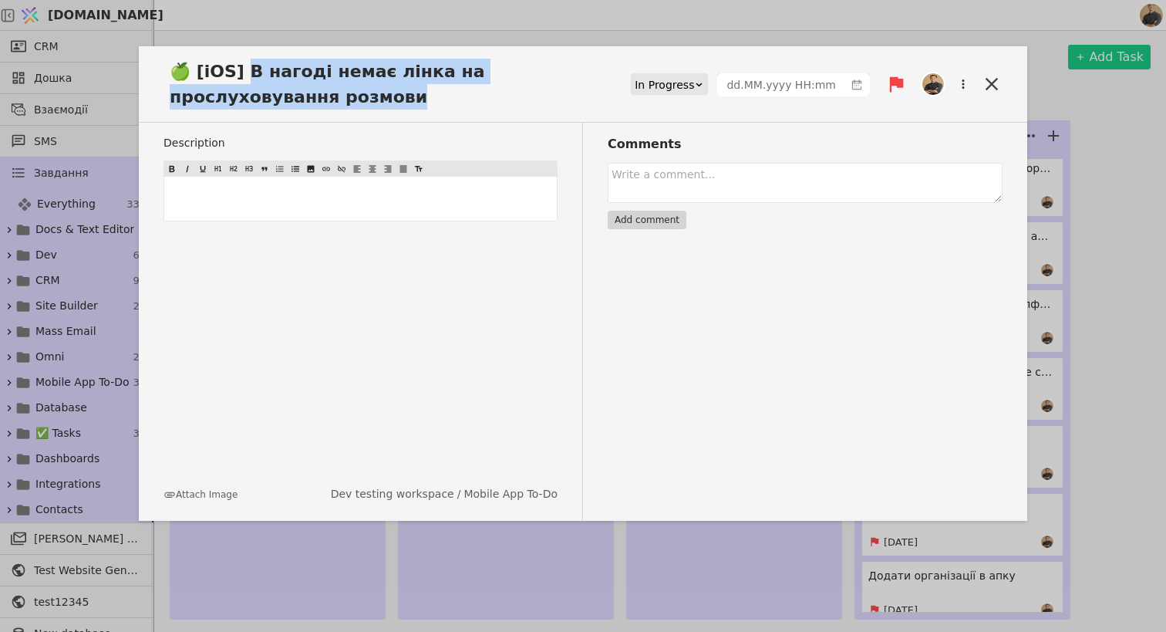
drag, startPoint x: 248, startPoint y: 103, endPoint x: 240, endPoint y: 71, distance: 32.5
click at [240, 71] on span "🍏 [iOS] В нагоді немає лінка на прослуховування розмови" at bounding box center [396, 84] width 467 height 51
copy span "нагоді немає лінка на прослуховування розмови"
click at [984, 80] on icon at bounding box center [992, 84] width 22 height 22
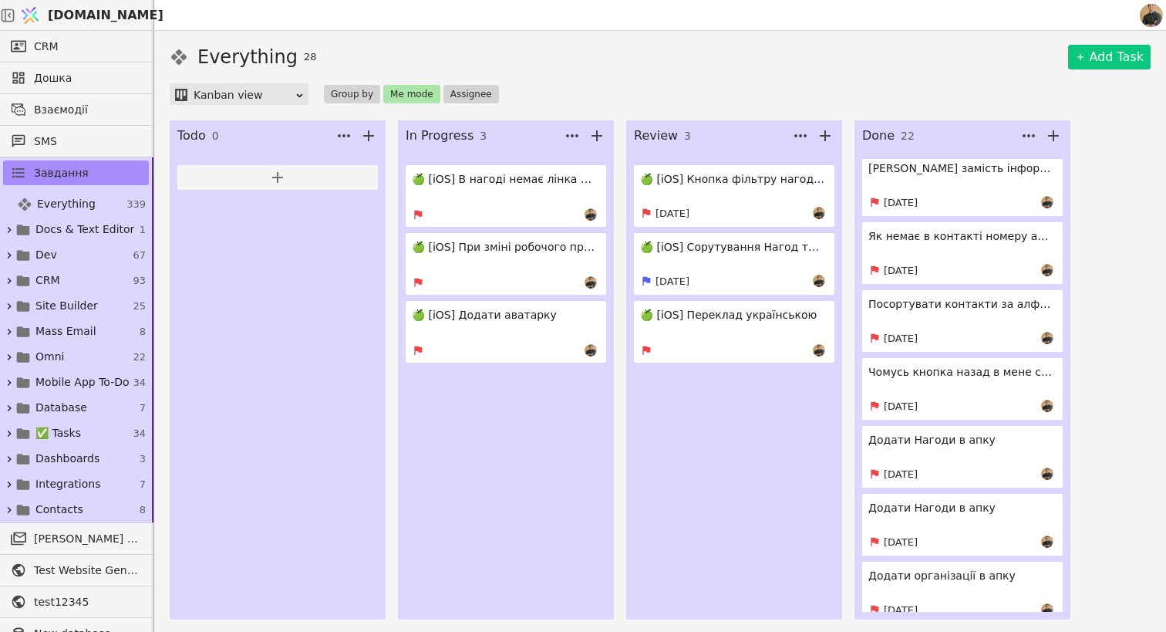
click at [507, 352] on div at bounding box center [504, 350] width 185 height 12
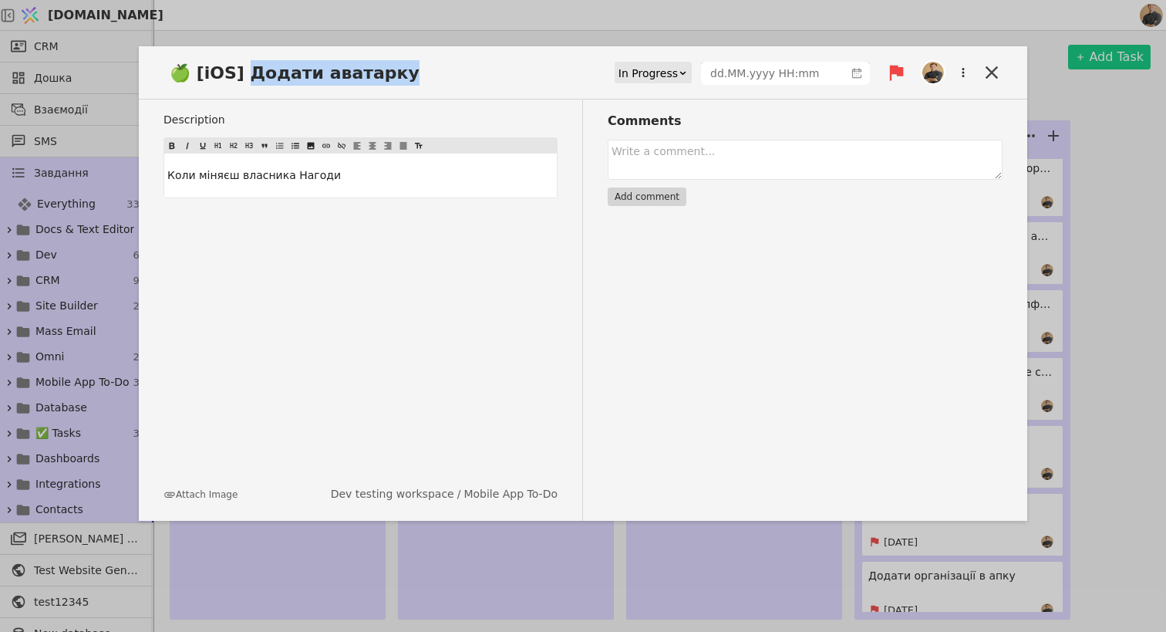
drag, startPoint x: 391, startPoint y: 72, endPoint x: 241, endPoint y: 66, distance: 149.8
click at [241, 66] on span "🍏 [iOS] Додати аватарку" at bounding box center [298, 72] width 271 height 25
copy span "одати аватарку"
click at [988, 71] on icon at bounding box center [992, 73] width 22 height 22
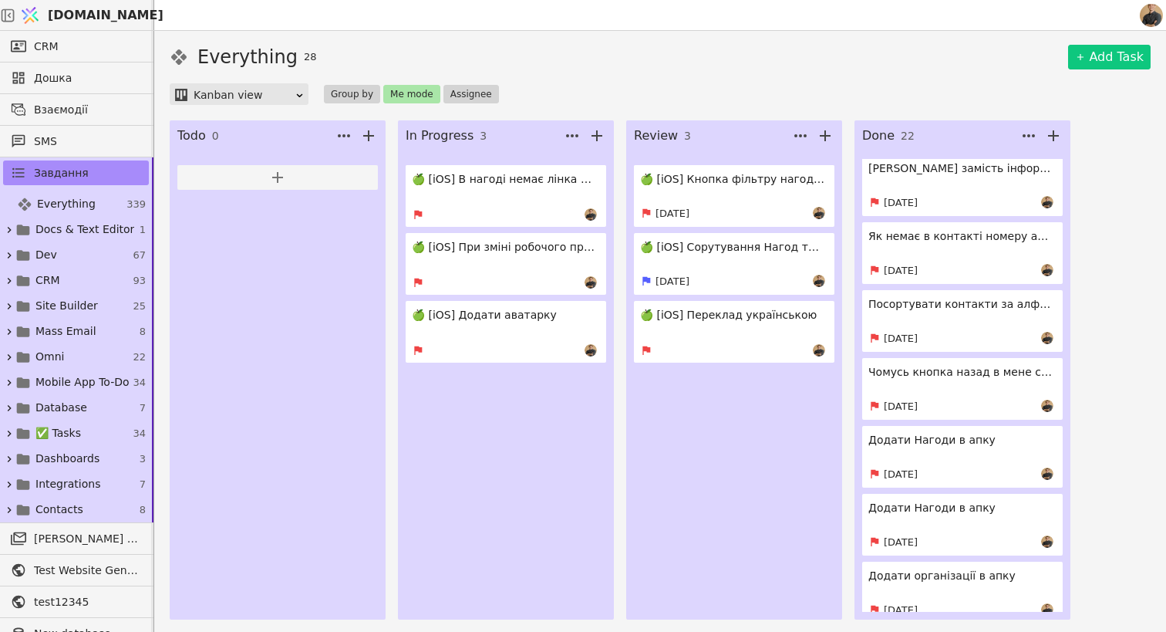
click at [524, 268] on link "🍏 [iOS] При зміні робочого простору не міняються стадії" at bounding box center [506, 264] width 201 height 62
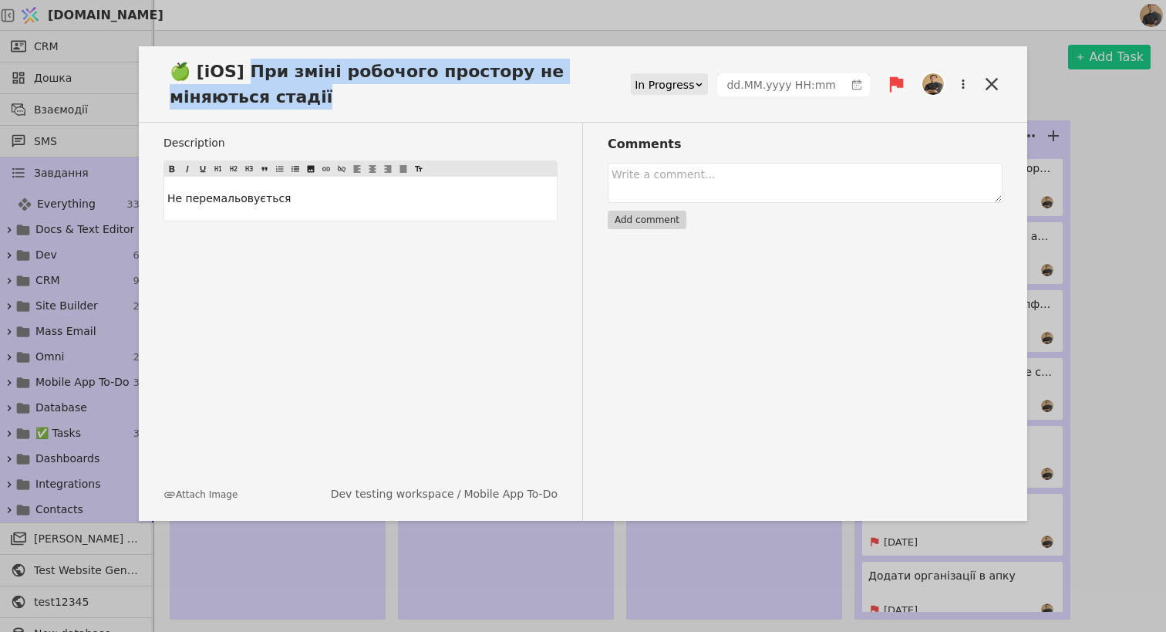
drag, startPoint x: 250, startPoint y: 102, endPoint x: 238, endPoint y: 76, distance: 28.0
click at [238, 76] on span "🍏 [iOS] При зміні робочого простору не міняються стадії" at bounding box center [396, 84] width 467 height 51
copy span "ри зміні робочого простору не міняються стадії"
click at [993, 81] on icon at bounding box center [992, 84] width 22 height 22
